Goal: Task Accomplishment & Management: Use online tool/utility

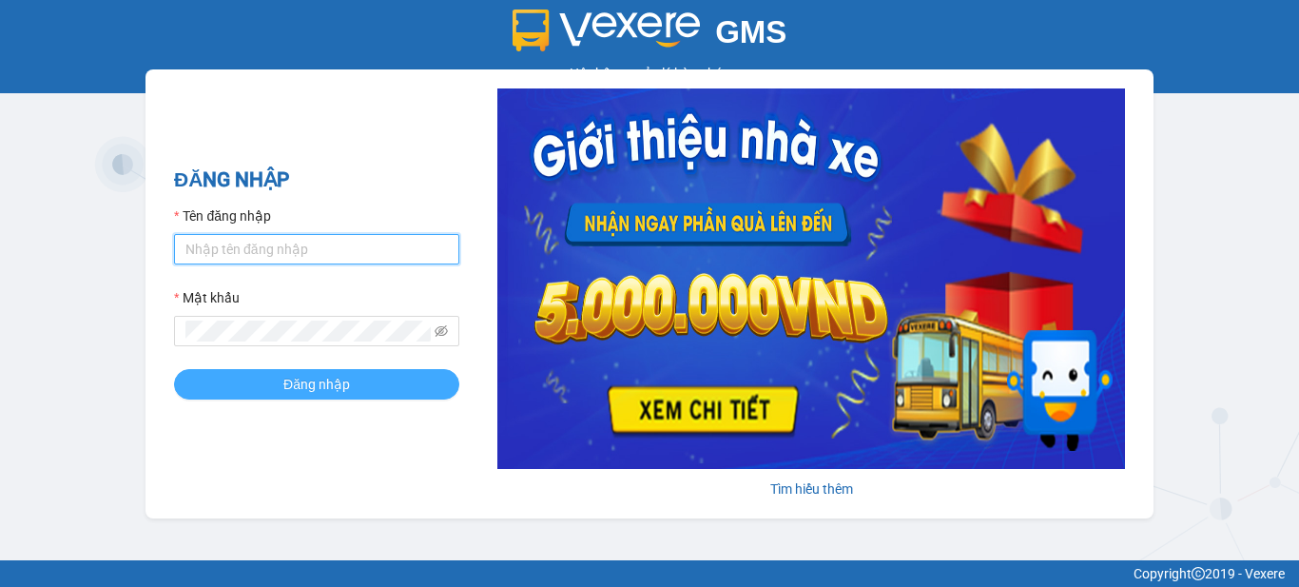
type input "vpbt1.mocthao"
click at [311, 394] on span "Đăng nhập" at bounding box center [316, 384] width 67 height 21
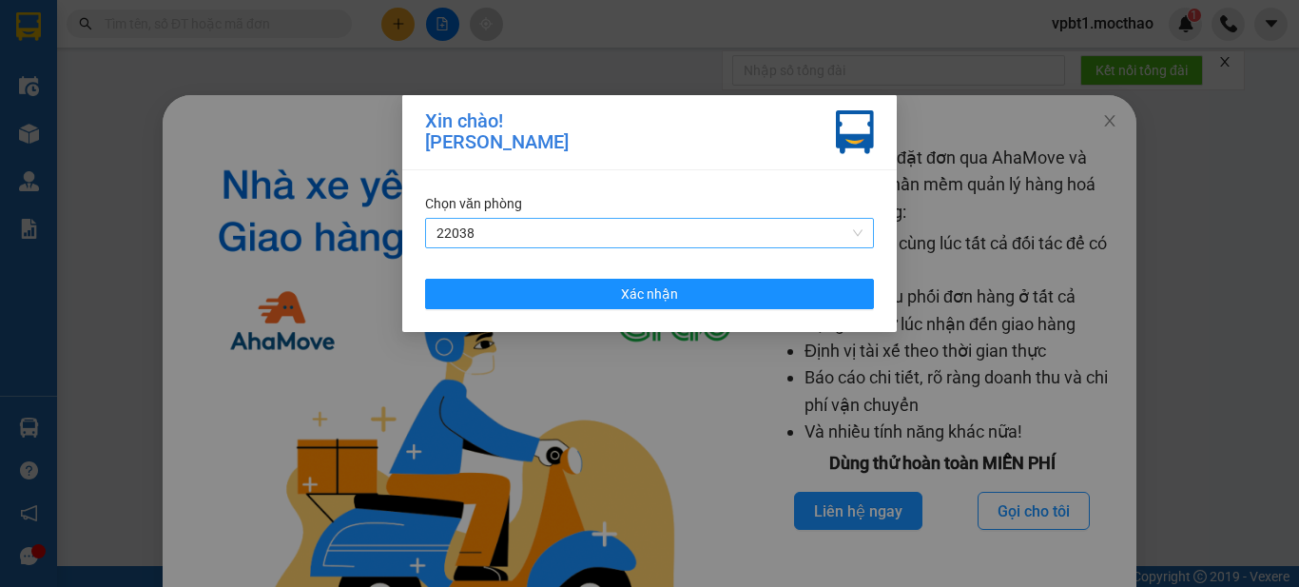
click at [612, 230] on span "22038" at bounding box center [650, 233] width 426 height 29
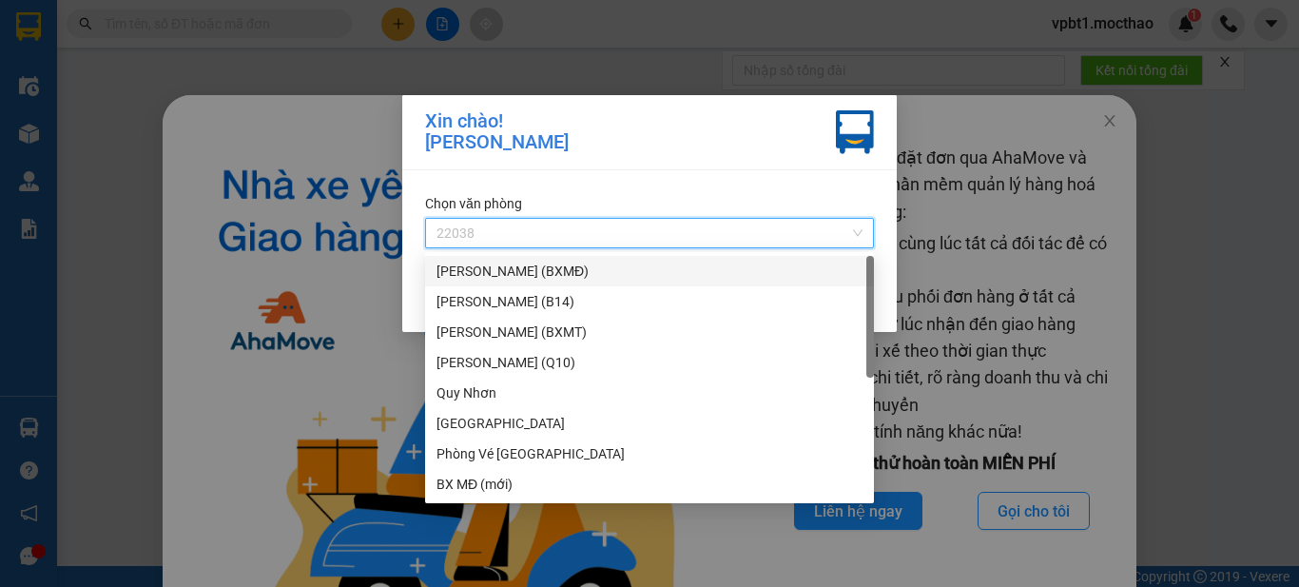
click at [589, 271] on div "[PERSON_NAME] (BXMĐ)" at bounding box center [650, 271] width 426 height 21
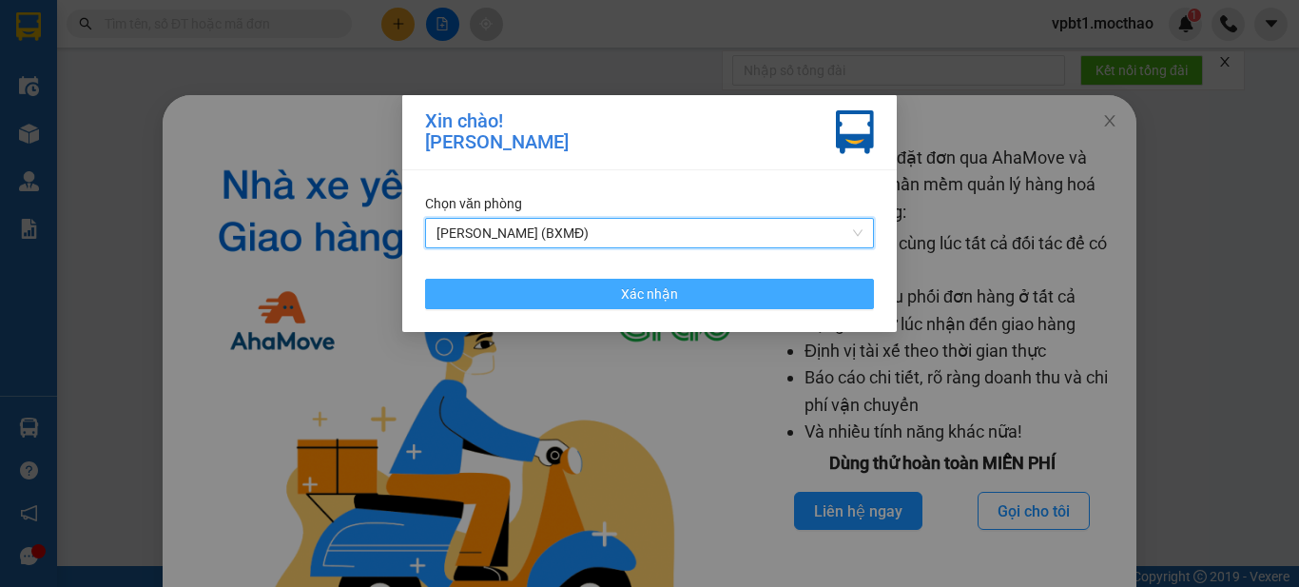
click at [594, 286] on button "Xác nhận" at bounding box center [649, 294] width 449 height 30
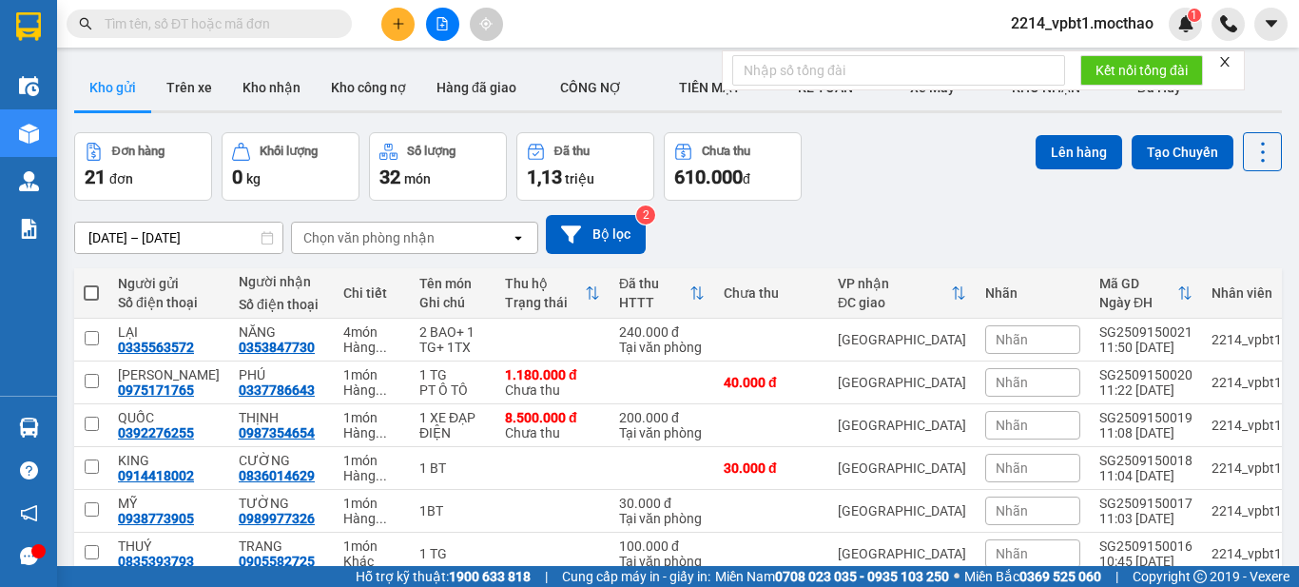
click at [387, 23] on button at bounding box center [397, 24] width 33 height 33
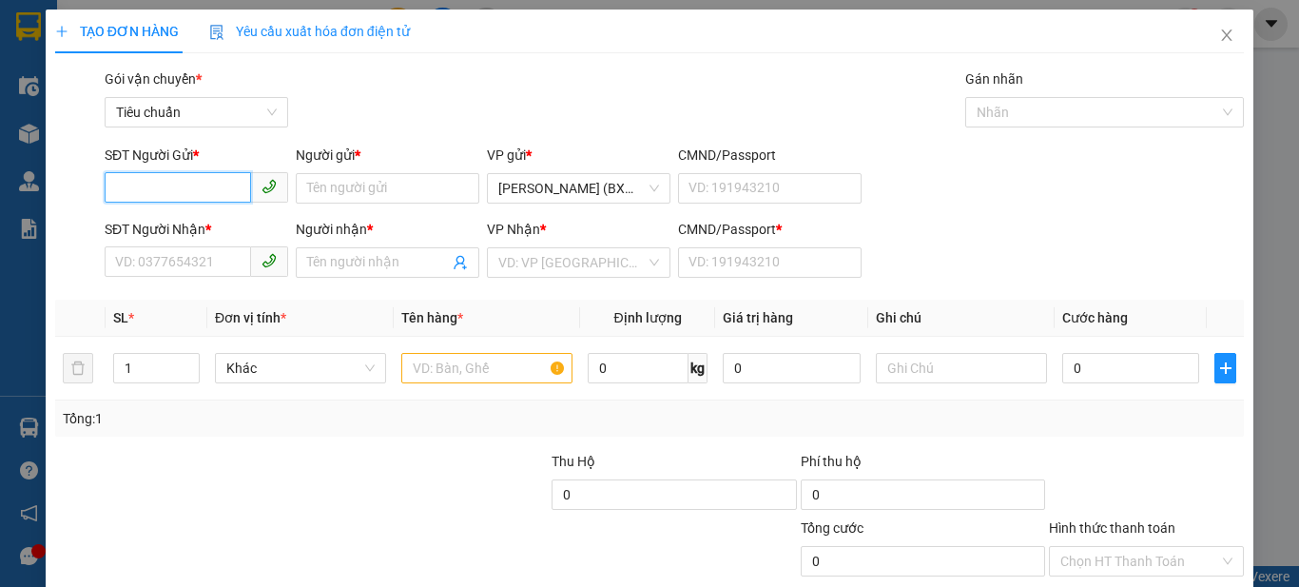
click at [216, 193] on input "SĐT Người Gửi *" at bounding box center [178, 187] width 146 height 30
drag, startPoint x: 216, startPoint y: 193, endPoint x: 573, endPoint y: 550, distance: 504.4
click at [558, 518] on div "Transit Pickup Surcharge Ids Transit Deliver Surcharge Ids Transit Deliver Surc…" at bounding box center [649, 367] width 1189 height 598
click at [202, 217] on div "0788664992 - huy" at bounding box center [194, 226] width 159 height 21
type input "0788664992"
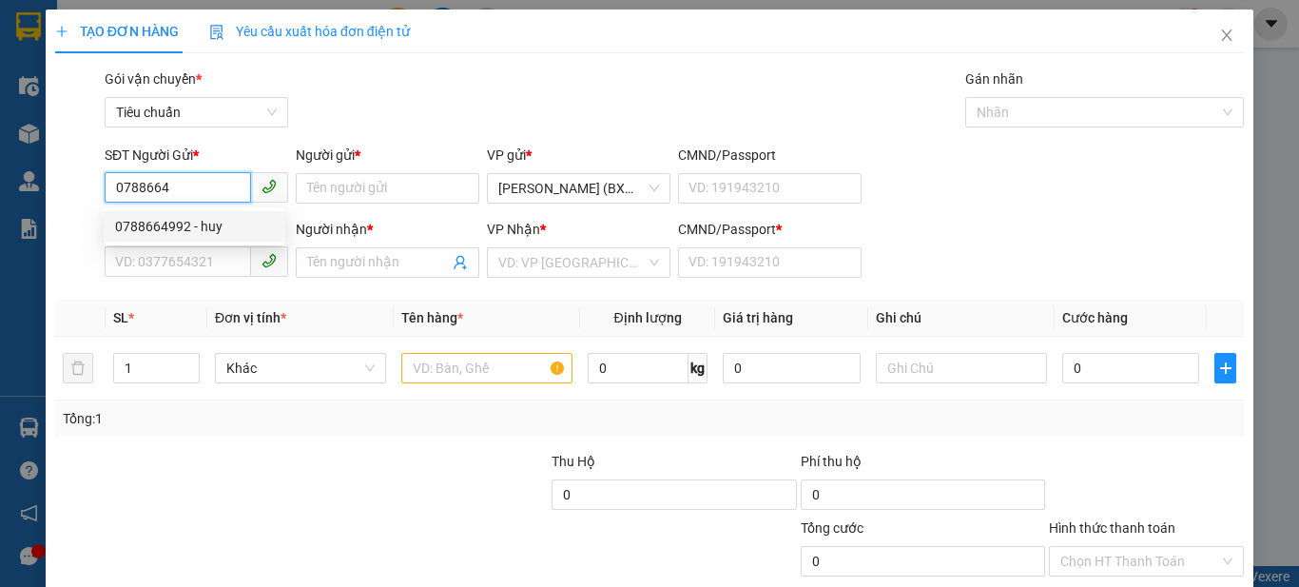
type input "huy"
type input "0825230554"
type input "ly"
type input "1"
type input "30.000"
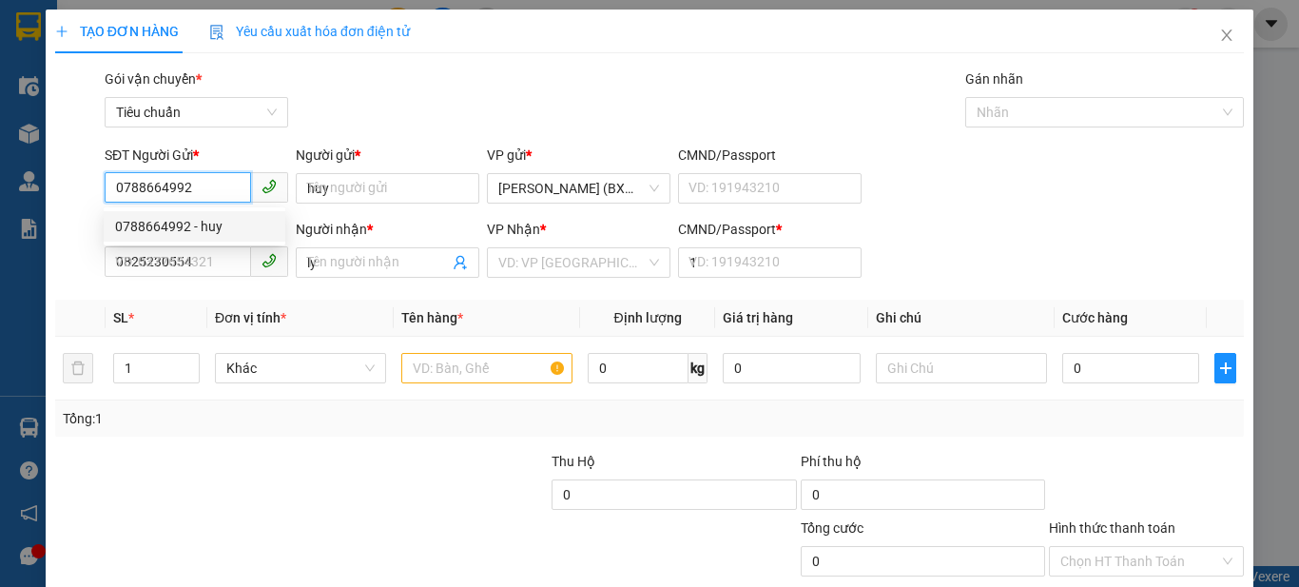
type input "30.000"
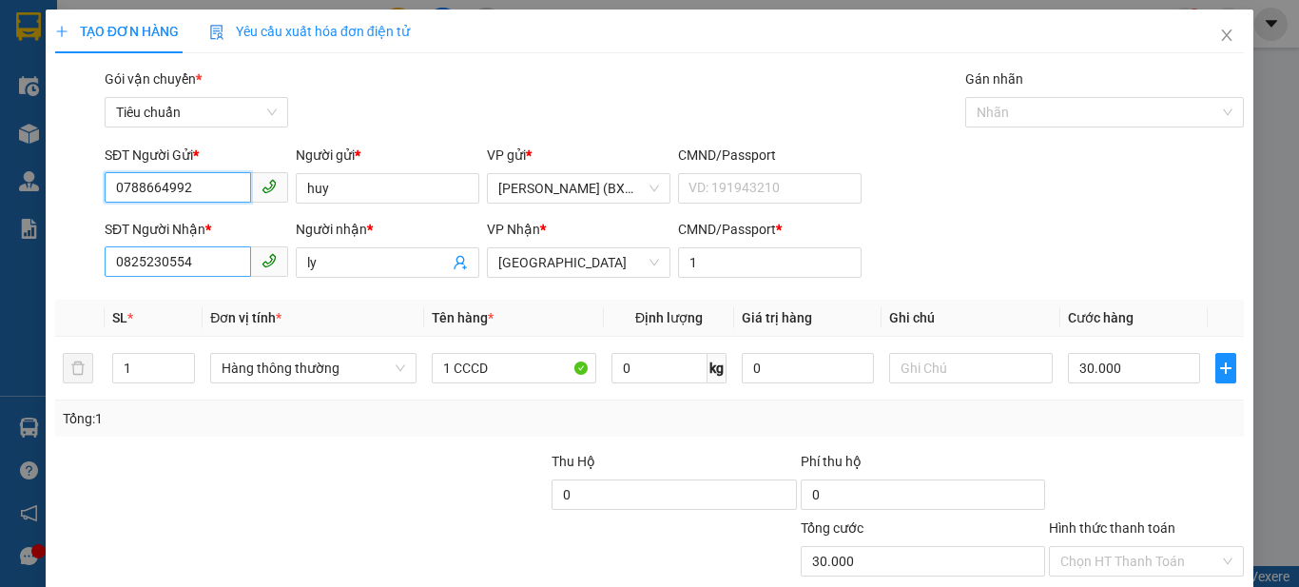
type input "0788664992"
click at [170, 266] on input "0825230554" at bounding box center [178, 261] width 146 height 30
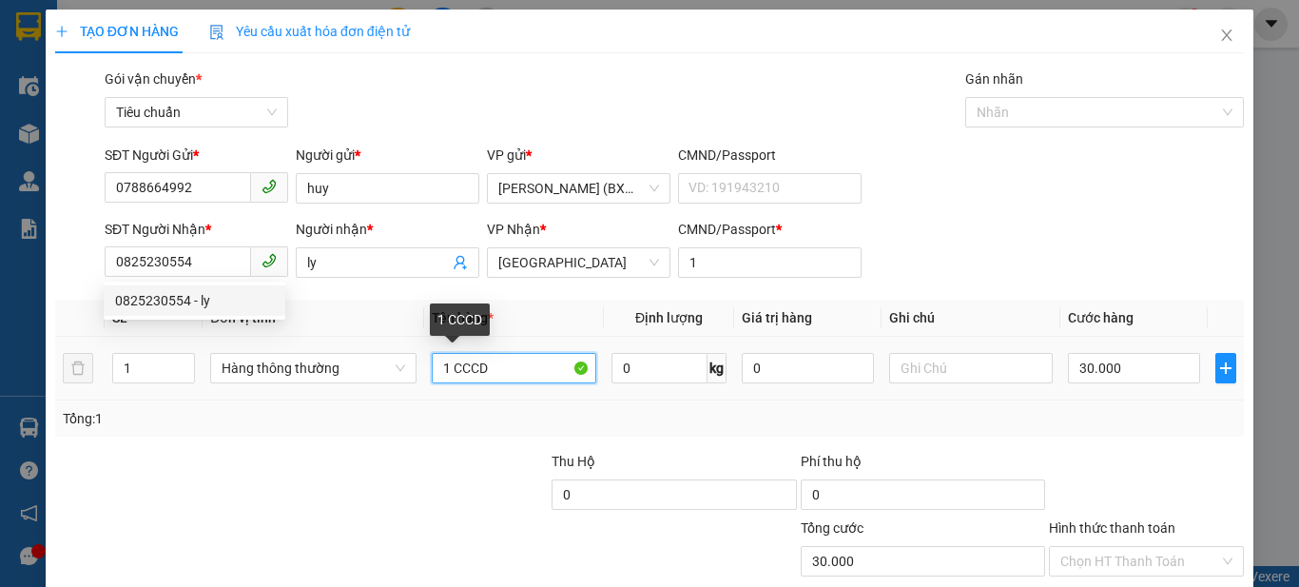
click at [521, 366] on input "1 CCCD" at bounding box center [514, 368] width 165 height 30
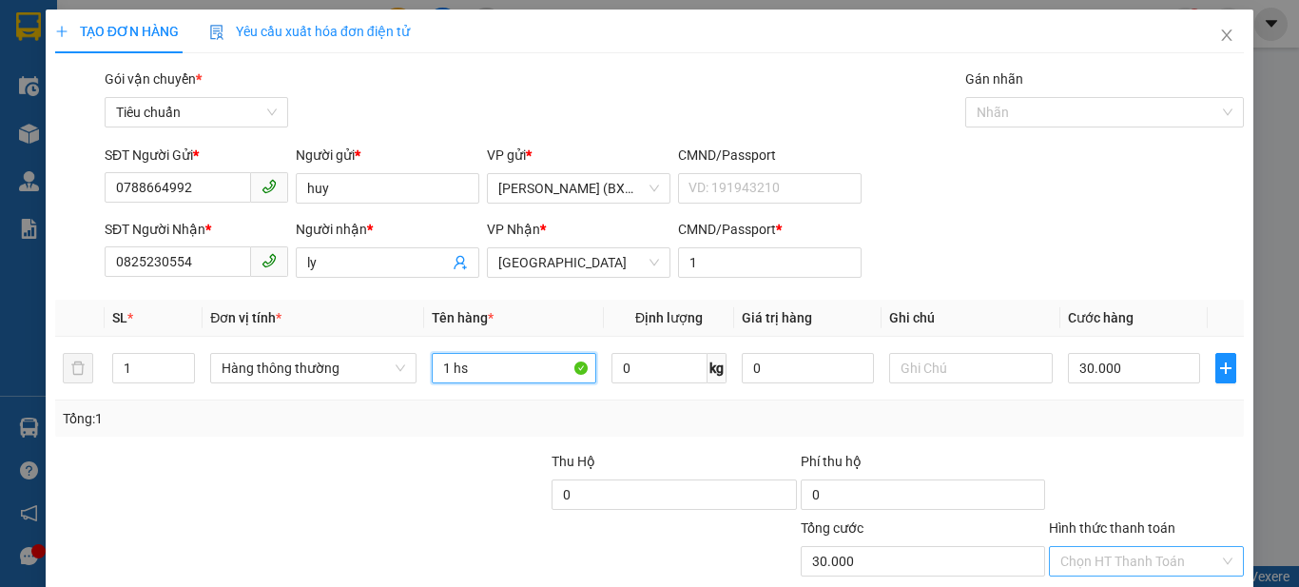
scroll to position [117, 0]
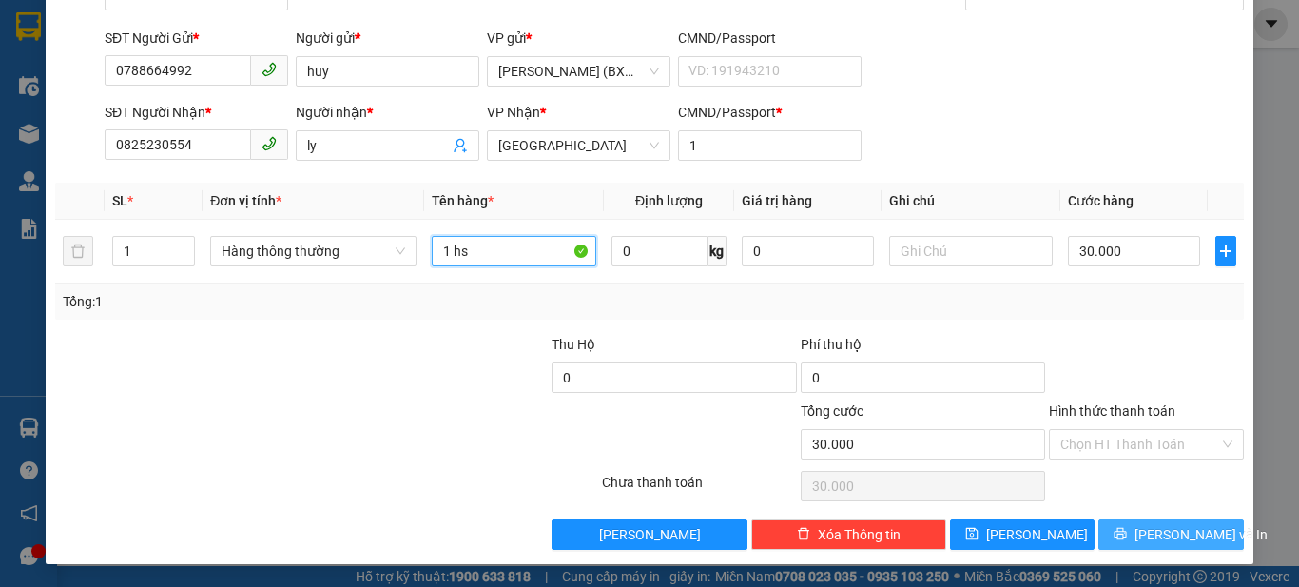
type input "1 hs"
click at [1140, 532] on button "[PERSON_NAME] và In" at bounding box center [1172, 534] width 146 height 30
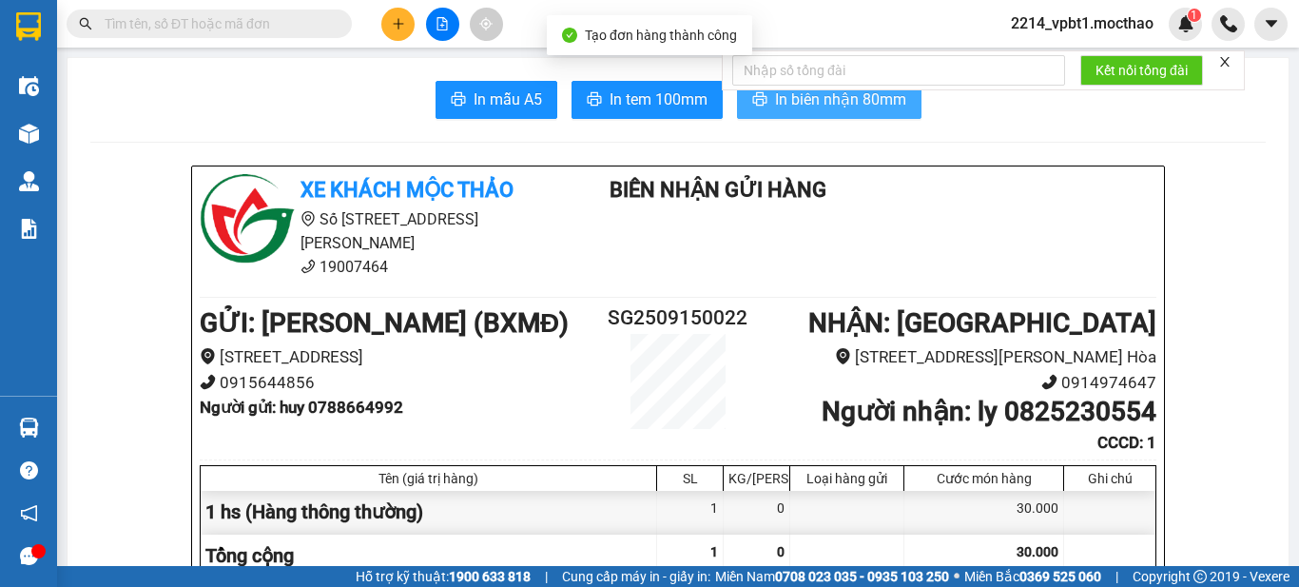
click at [865, 114] on button "In biên nhận 80mm" at bounding box center [829, 100] width 185 height 38
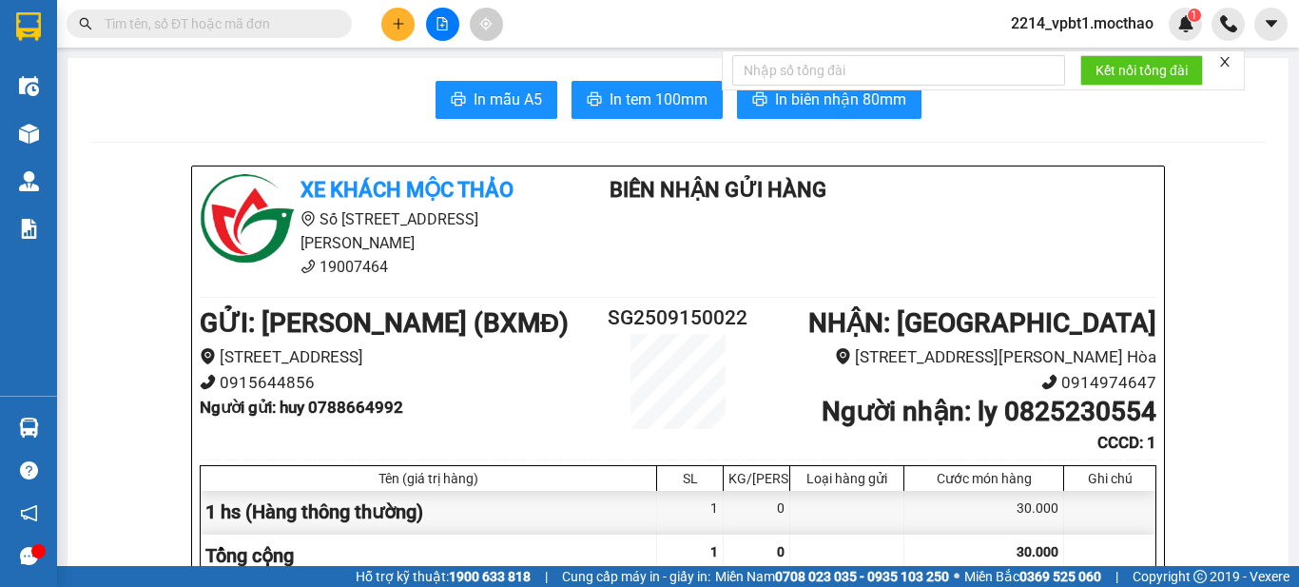
scroll to position [112, 0]
